Goal: Task Accomplishment & Management: Use online tool/utility

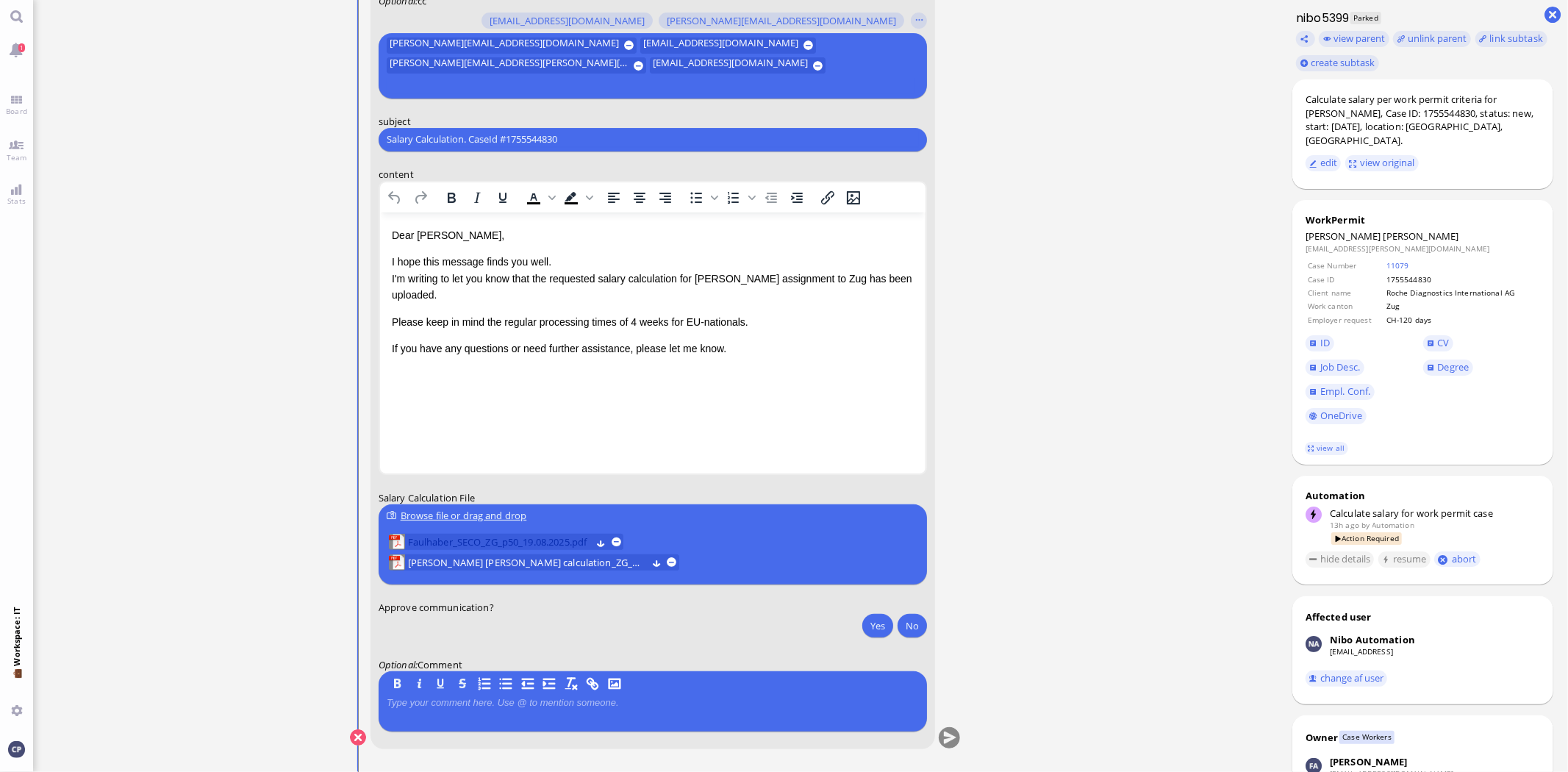
click at [478, 543] on span "Faulhaber_SECO_ZG_p50_19.08.2025.pdf" at bounding box center [499, 542] width 183 height 16
click at [521, 562] on span "[PERSON_NAME] [PERSON_NAME] calculation_ZG_08.2025.pdf" at bounding box center [526, 562] width 239 height 16
click at [521, 547] on span "Faulhaber_SECO_ZG_p50_19.08.2025.pdf" at bounding box center [499, 542] width 183 height 16
click at [880, 626] on button "Yes" at bounding box center [877, 626] width 31 height 23
click at [589, 137] on input "Salary Calculation. CaseId #1755544830" at bounding box center [652, 139] width 532 height 16
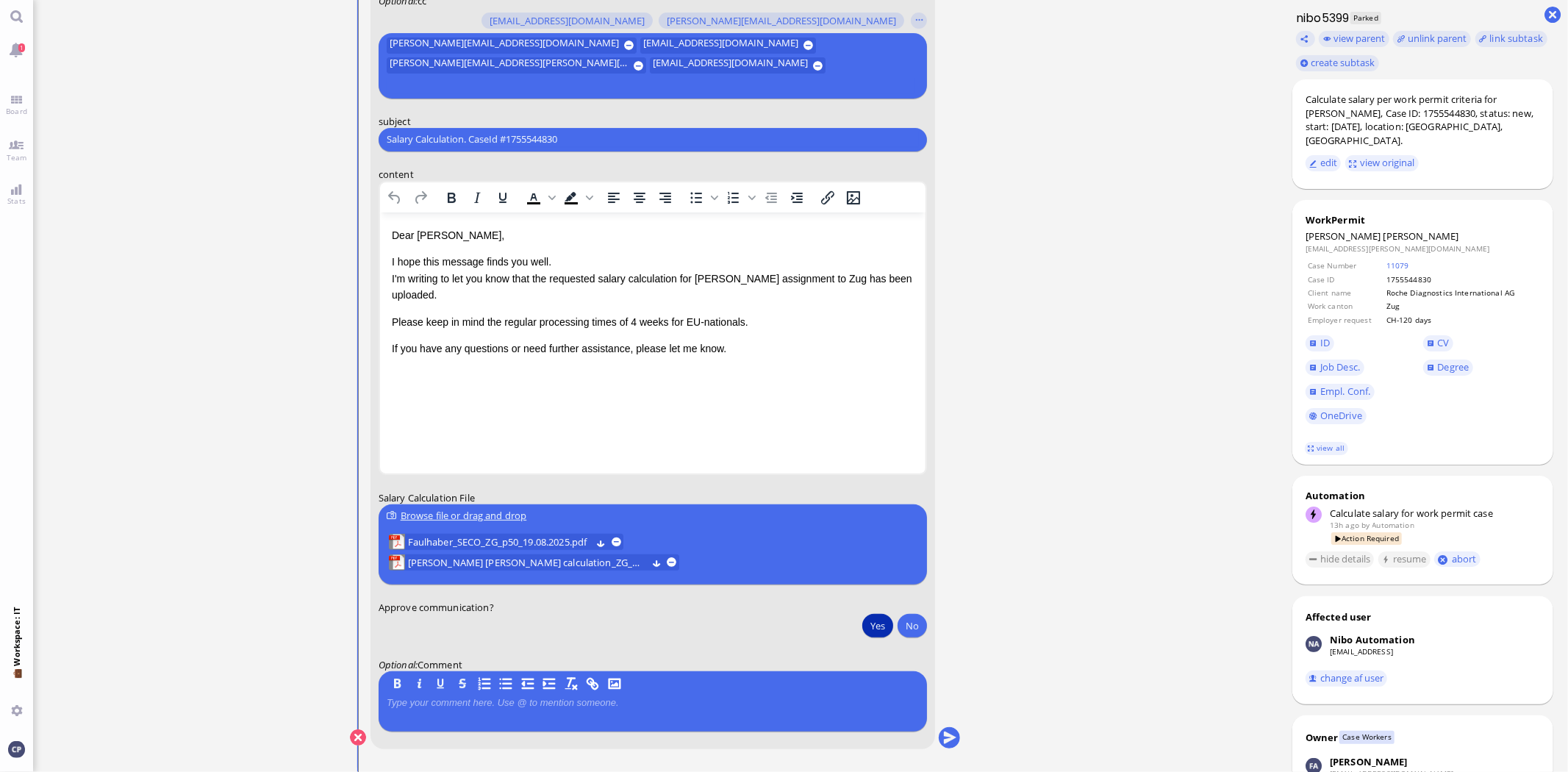
drag, startPoint x: 589, startPoint y: 137, endPoint x: 187, endPoint y: 136, distance: 402.0
click at [199, 153] on ticket "[DATE] 21:37 by Automation Automation Calculate eligible salary for work permit…" at bounding box center [656, 386] width 1245 height 772
paste input "AW: PazPerTout new case: [PERSON_NAME] (1755544830 / 13067904), Employer Reques…"
type input "AW: AW: PazPerTout new case: [PERSON_NAME] (1755544830 / 13067904), Employer Re…"
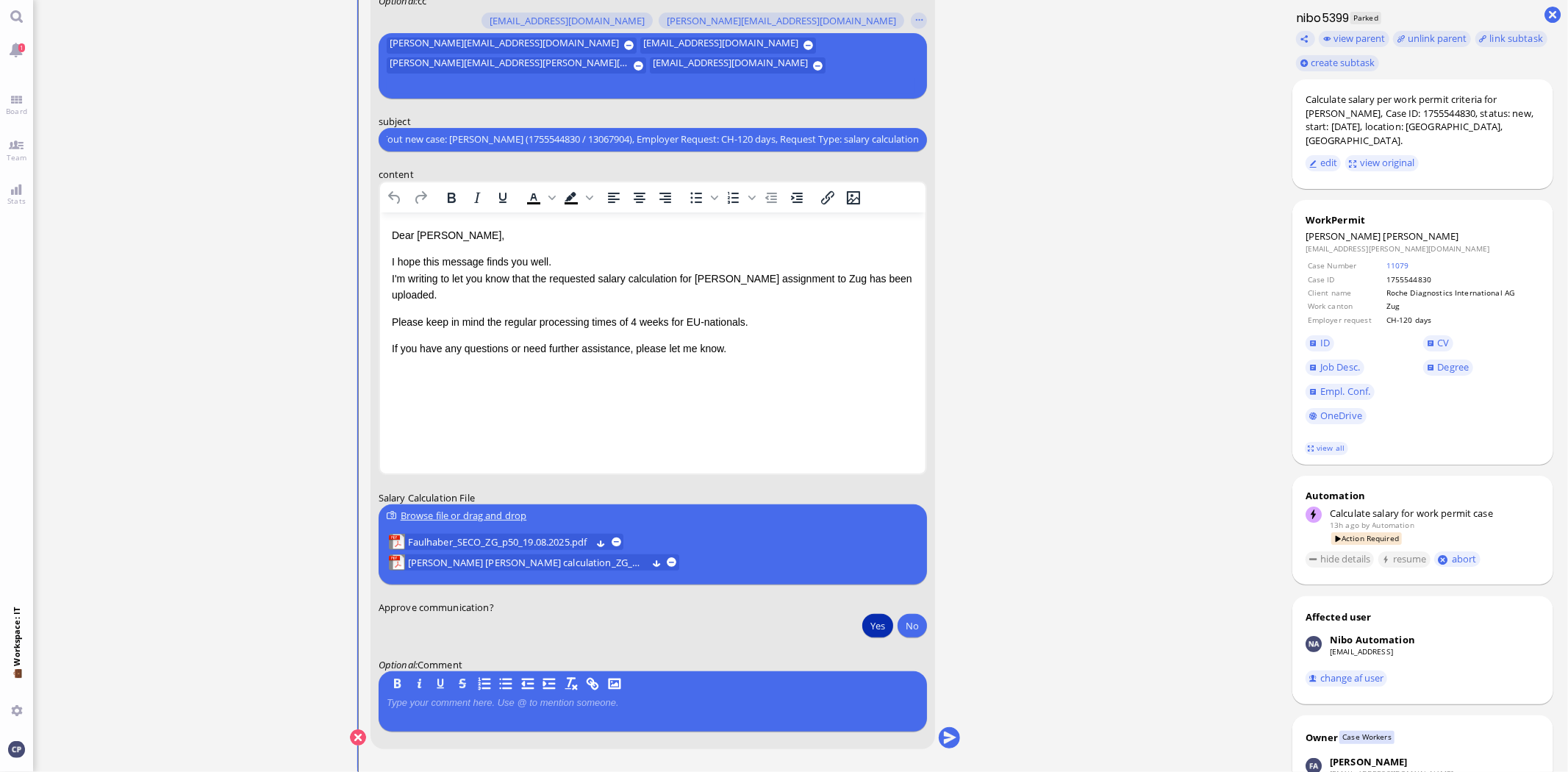
scroll to position [0, 0]
click at [876, 627] on button "Yes" at bounding box center [877, 626] width 31 height 23
click at [945, 733] on button "submit" at bounding box center [949, 739] width 22 height 22
